Goal: Check status: Check status

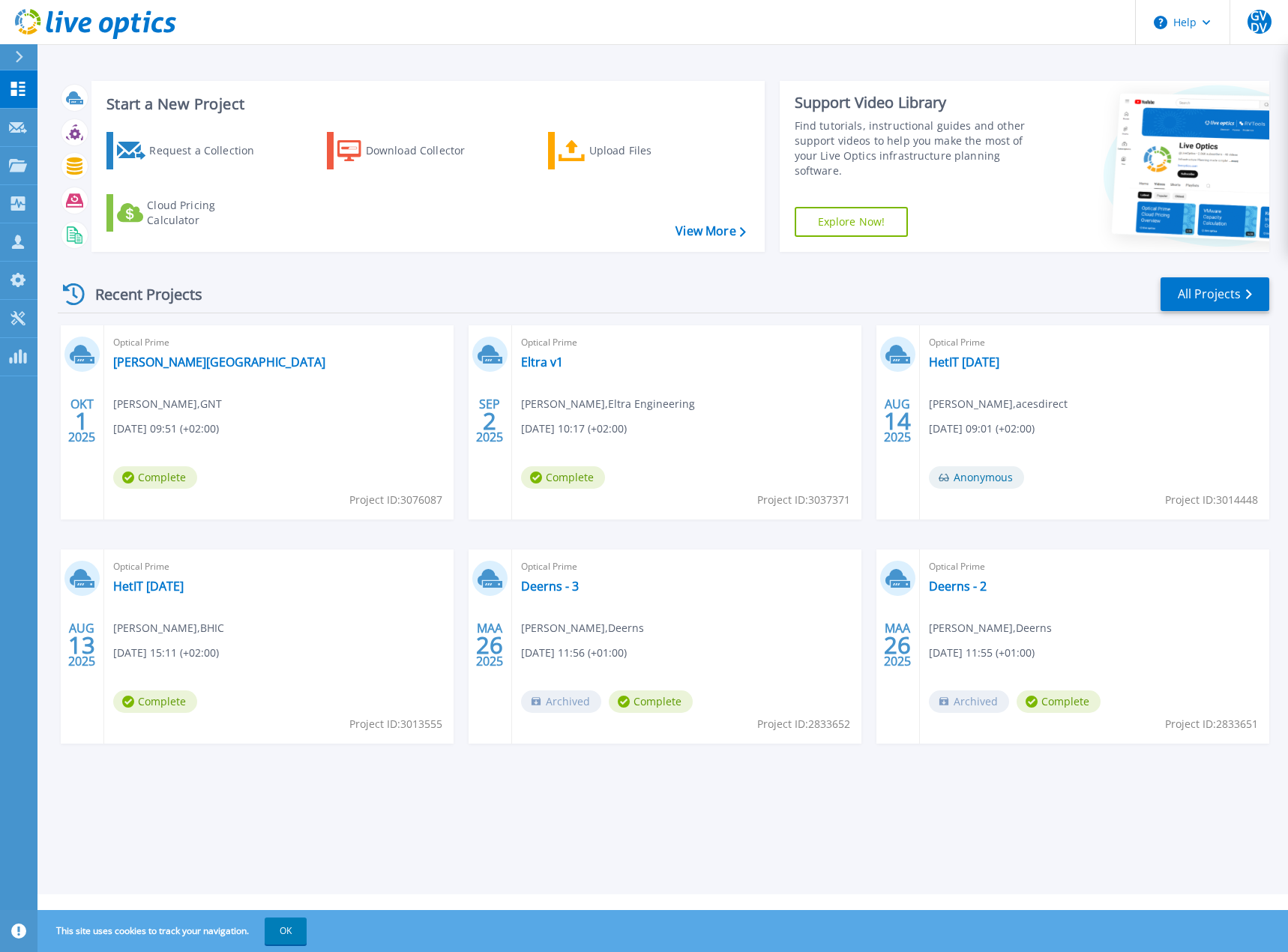
click at [416, 277] on div "Recent Projects All Projects" at bounding box center [663, 294] width 1212 height 38
click at [158, 364] on link "[PERSON_NAME][GEOGRAPHIC_DATA]" at bounding box center [219, 362] width 212 height 15
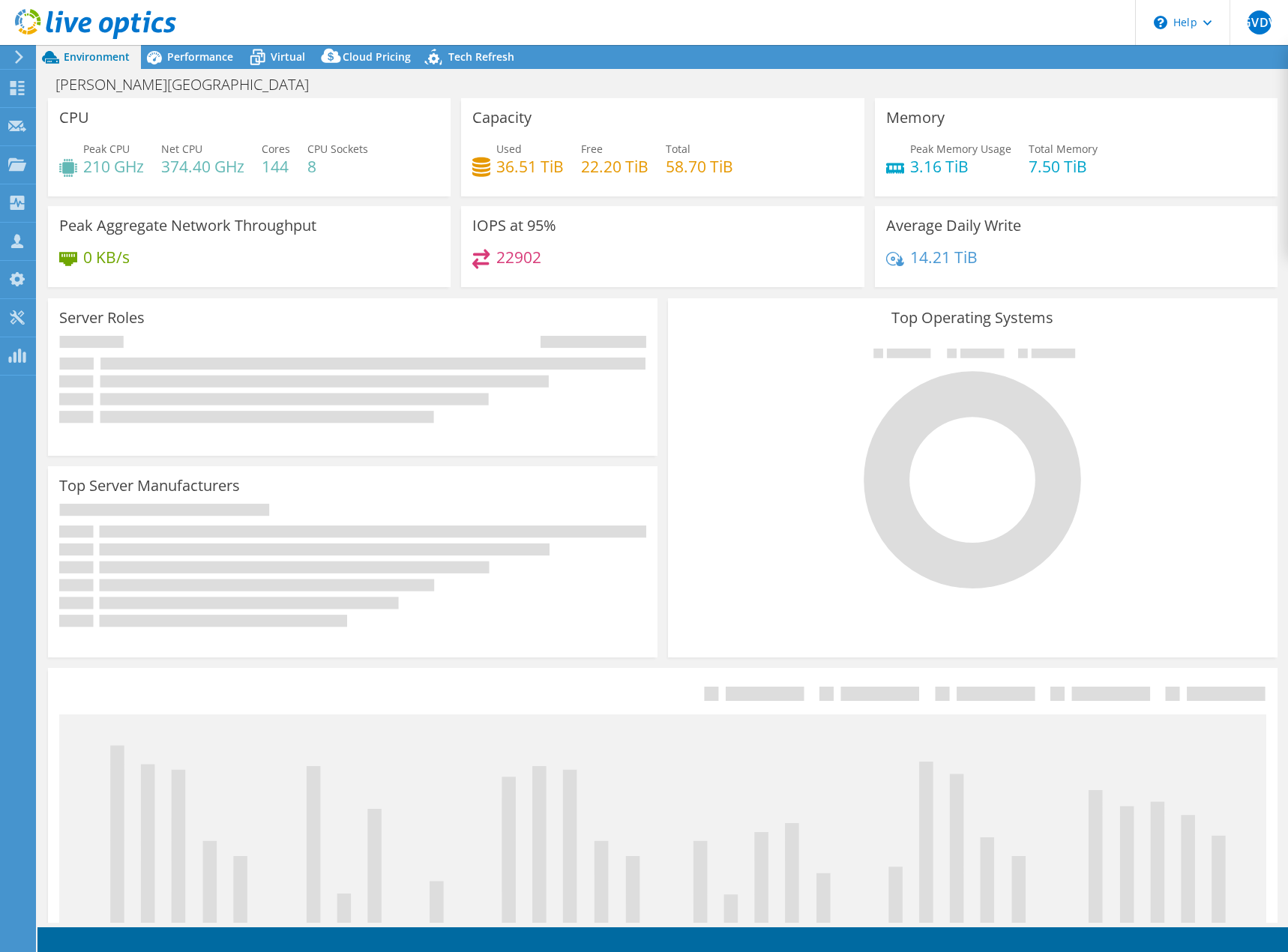
select select "USD"
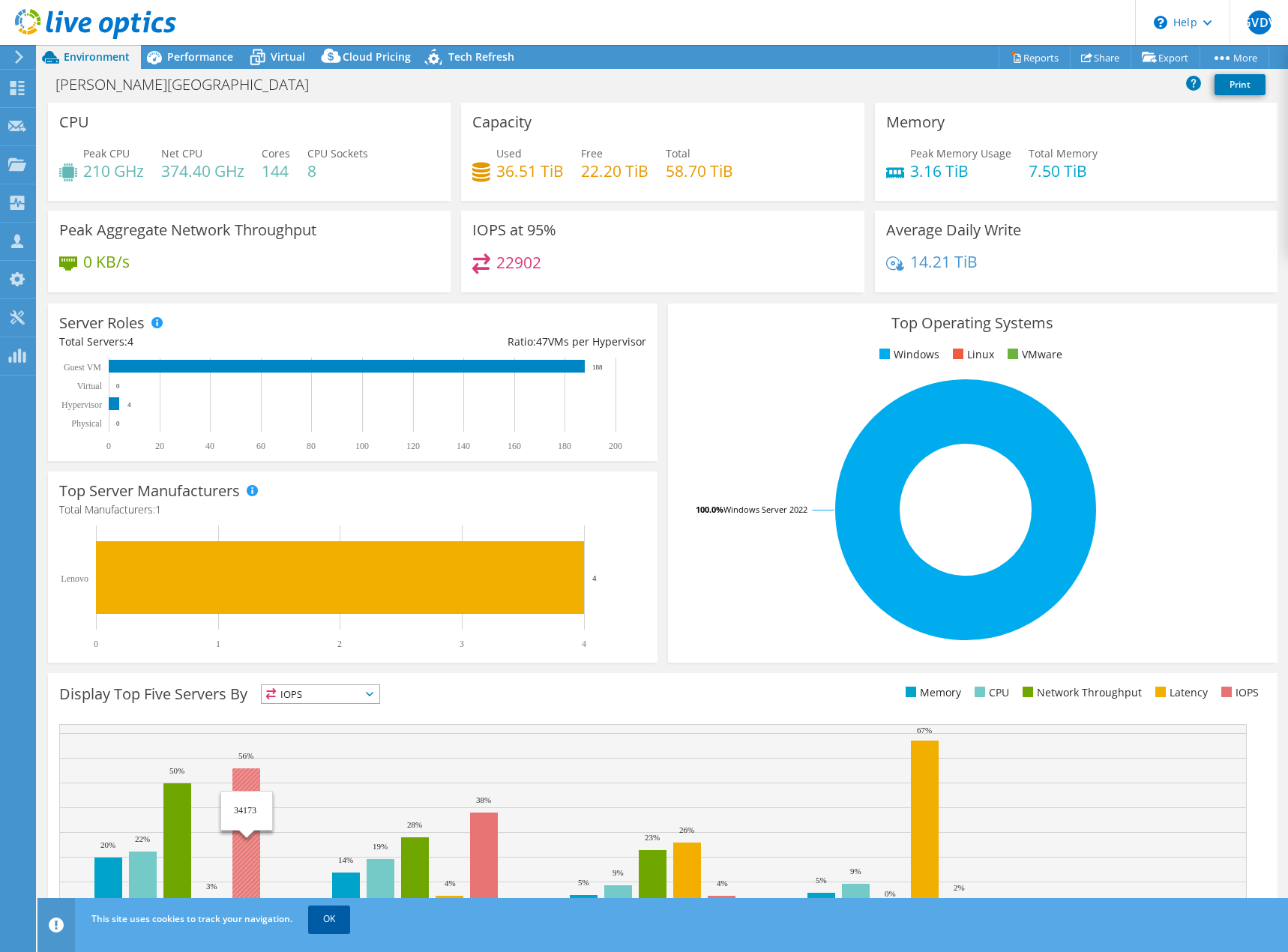
click at [325, 927] on link "OK" at bounding box center [329, 918] width 42 height 27
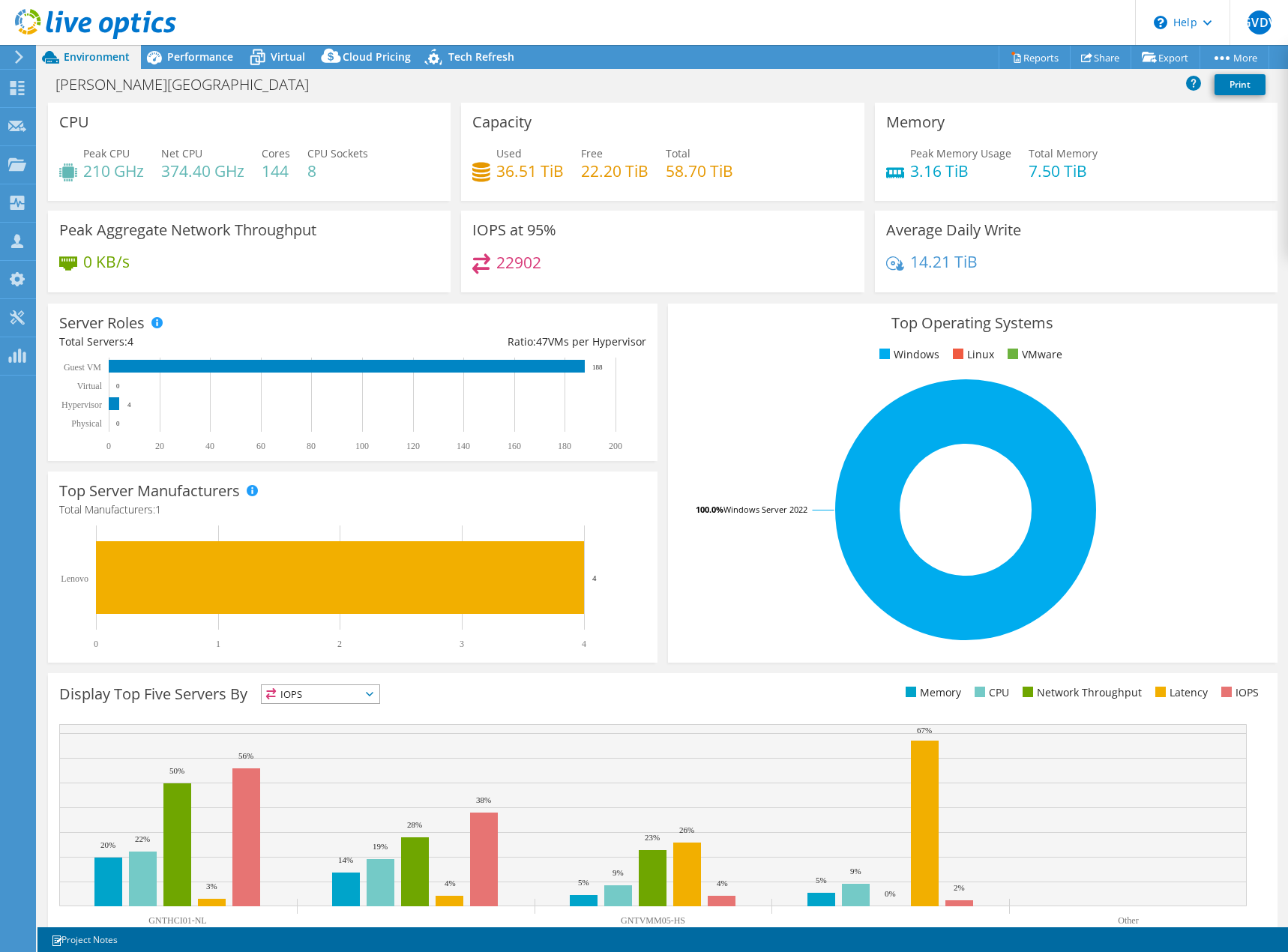
click at [764, 89] on div "MIERLO-HEINSBERG Print" at bounding box center [663, 84] width 1250 height 28
click at [180, 52] on span "Performance" at bounding box center [200, 56] width 66 height 14
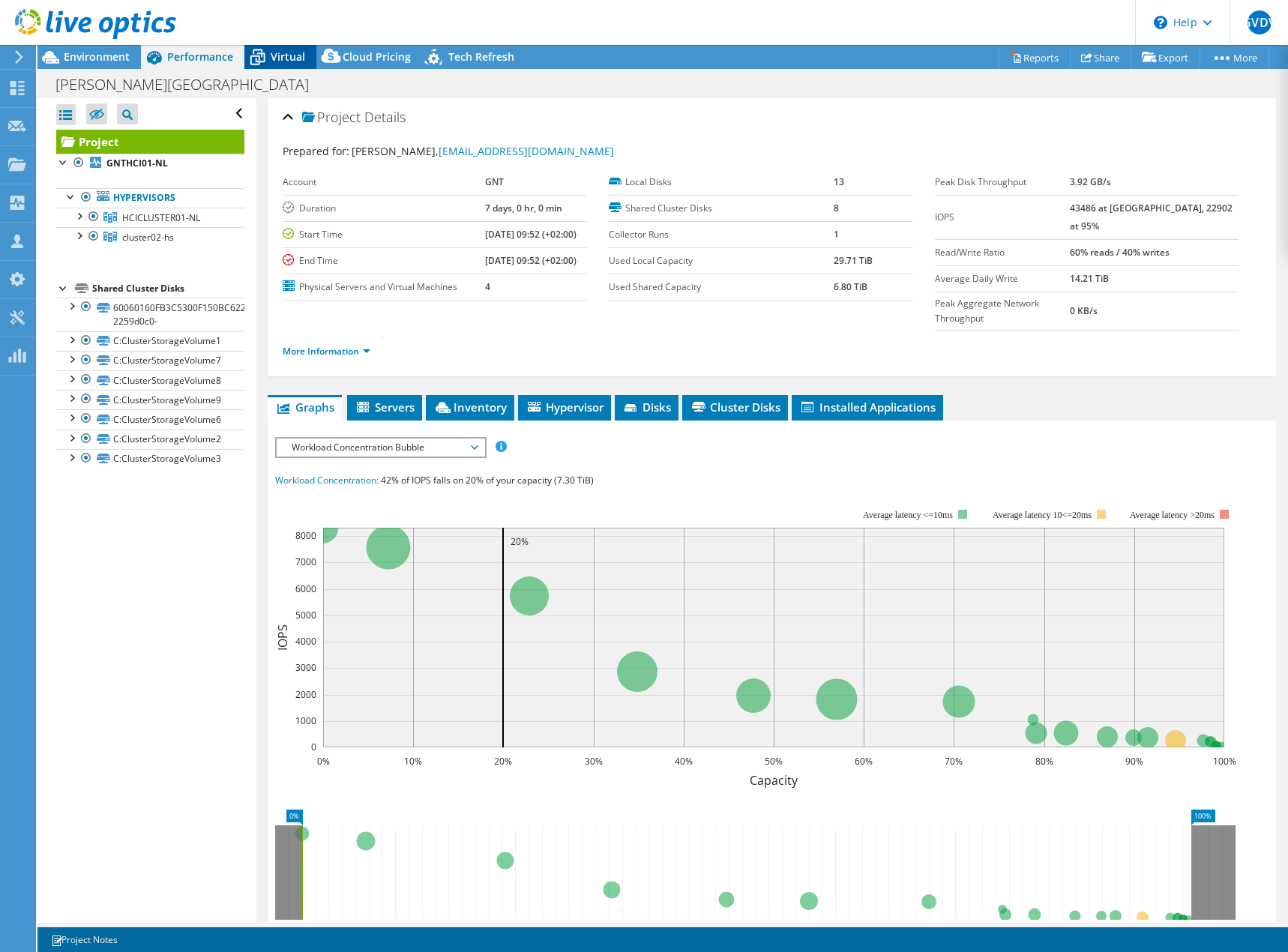
click at [266, 58] on icon at bounding box center [258, 57] width 26 height 26
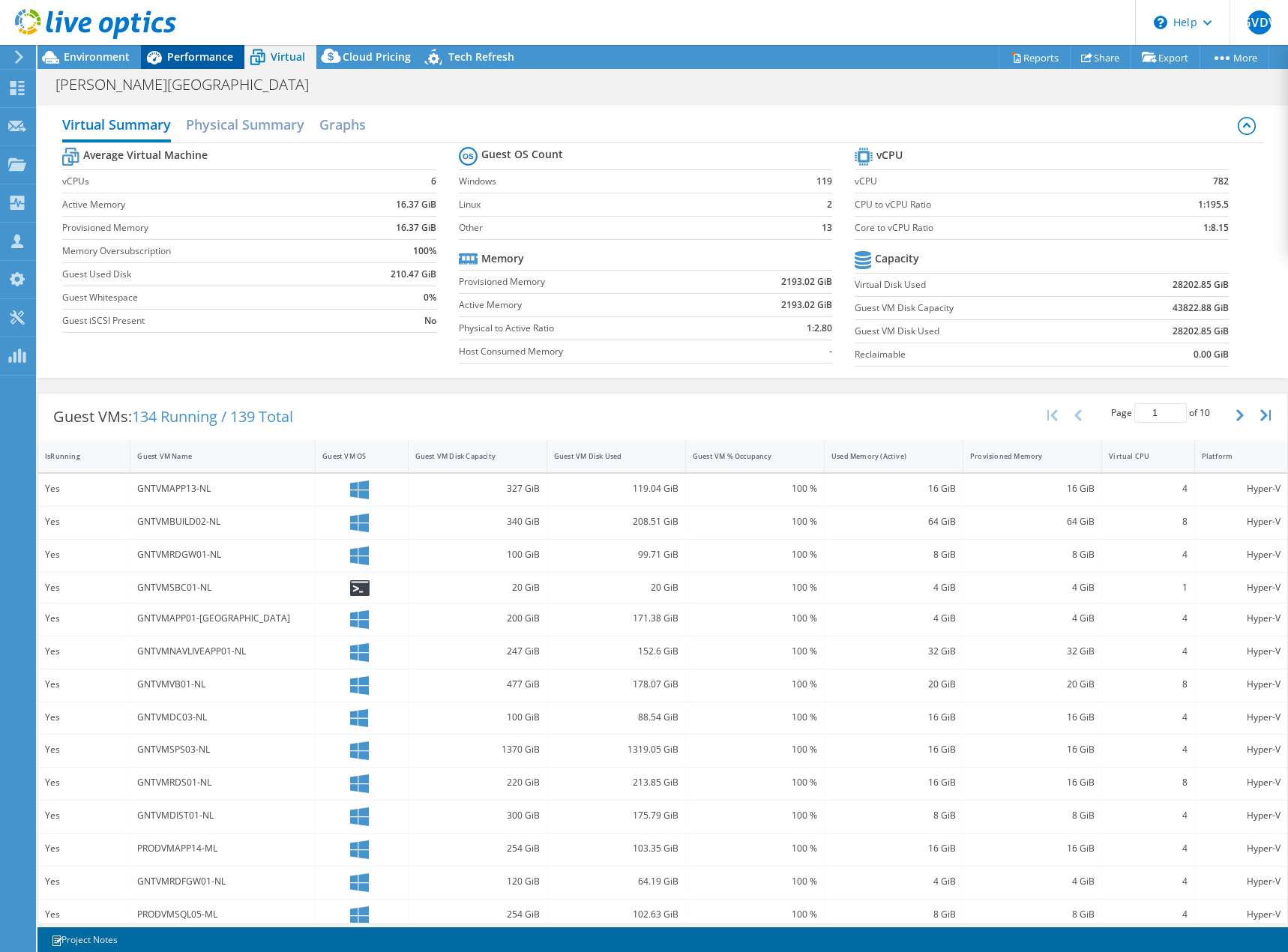
click at [171, 66] on div "Performance" at bounding box center [193, 57] width 103 height 24
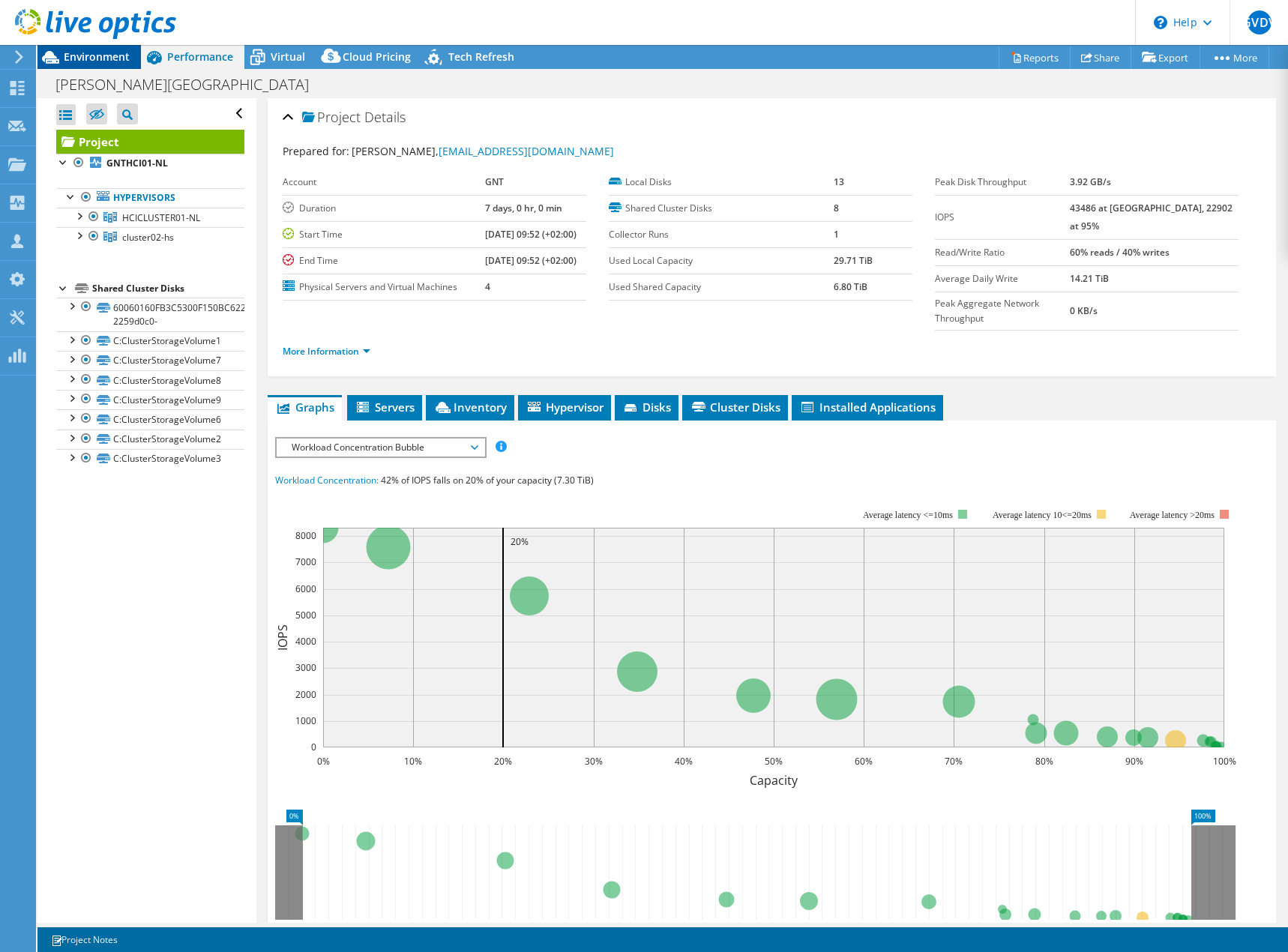
click at [105, 67] on div "Environment" at bounding box center [89, 57] width 103 height 24
